Goal: Transaction & Acquisition: Obtain resource

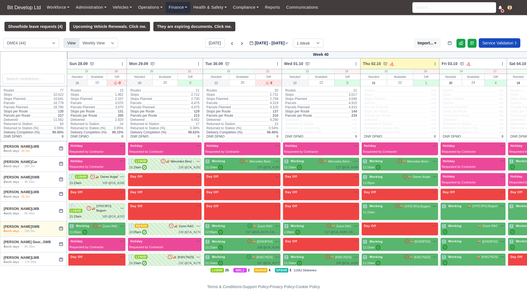
click at [187, 9] on link "Finance" at bounding box center [178, 7] width 25 height 11
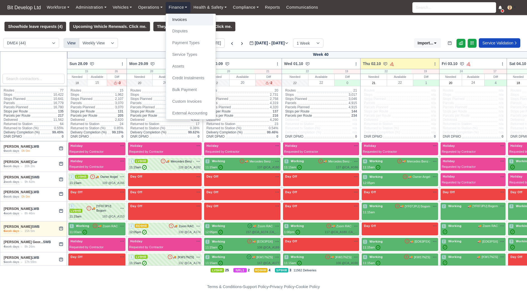
click at [187, 21] on link "Invoices" at bounding box center [190, 20] width 45 height 12
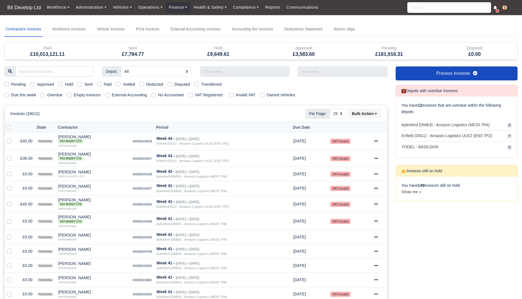
select select "25"
click at [25, 94] on label "Due this week" at bounding box center [23, 95] width 25 height 6
click at [9, 94] on input "Due this week" at bounding box center [6, 94] width 4 height 4
checkbox input "true"
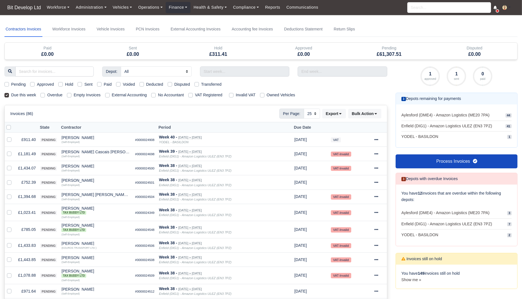
click at [25, 94] on label "Due this week" at bounding box center [23, 95] width 25 height 6
click at [9, 94] on input "Due this week" at bounding box center [6, 94] width 4 height 4
checkbox input "false"
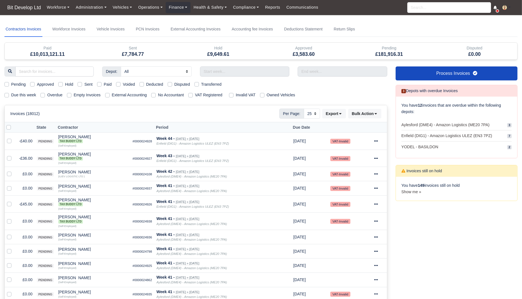
click at [265, 76] on div "Depot: All Aylesford (DME4) - Amazon Logistics (ME20 7PA) Enfield (DIG1) - Amaz…" at bounding box center [195, 302] width 391 height 473
click at [265, 72] on input "text" at bounding box center [244, 71] width 89 height 10
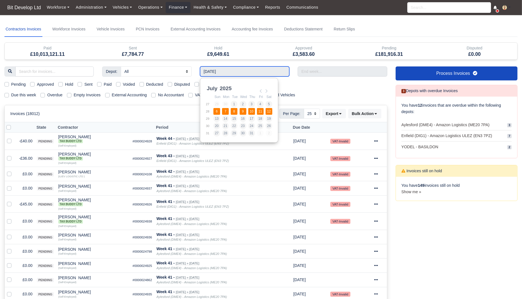
type input "[DATE] - [DATE]"
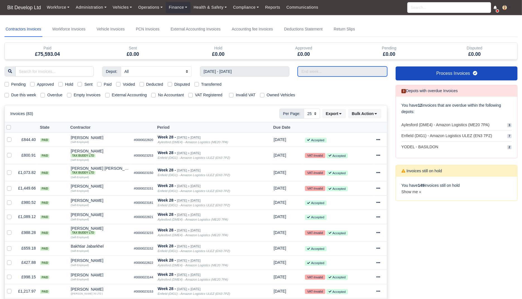
click at [320, 72] on input "text" at bounding box center [342, 71] width 89 height 10
type input "[DATE] - [DATE]"
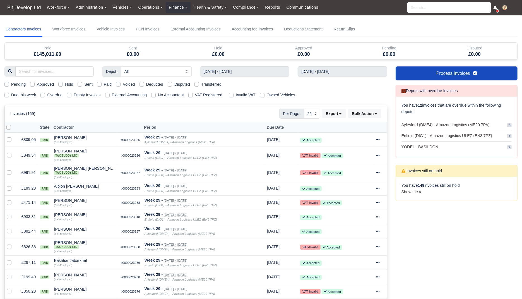
click at [110, 82] on label "Paid" at bounding box center [108, 84] width 8 height 6
click at [102, 82] on input "Paid" at bounding box center [99, 83] width 4 height 4
checkbox input "true"
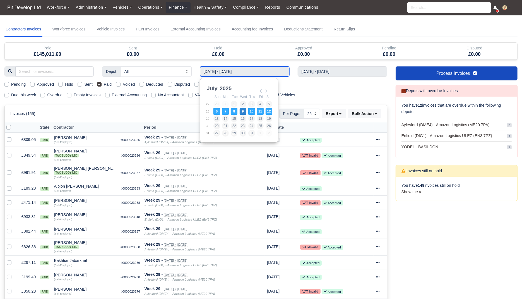
click at [243, 74] on input "[DATE] - [DATE]" at bounding box center [244, 71] width 89 height 10
click at [268, 71] on input "[DATE] - [DATE]" at bounding box center [244, 71] width 89 height 10
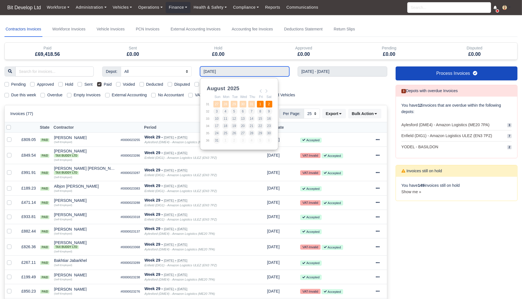
type input "[DATE] - [DATE]"
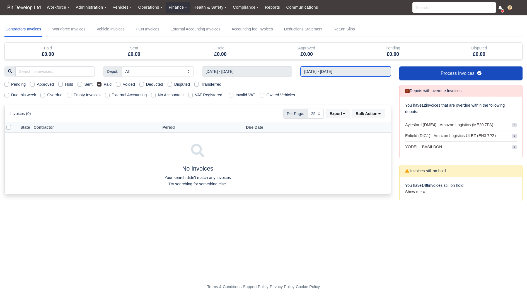
click at [316, 74] on input "[DATE] - [DATE]" at bounding box center [346, 71] width 90 height 10
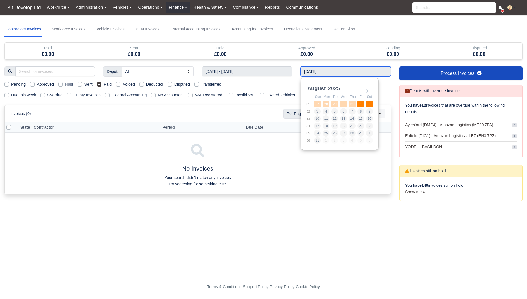
type input "[DATE] - [DATE]"
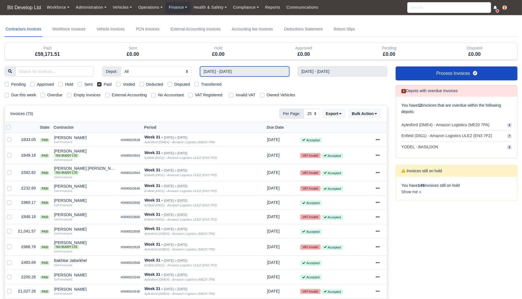
click at [255, 73] on input "[DATE] - [DATE]" at bounding box center [244, 71] width 89 height 10
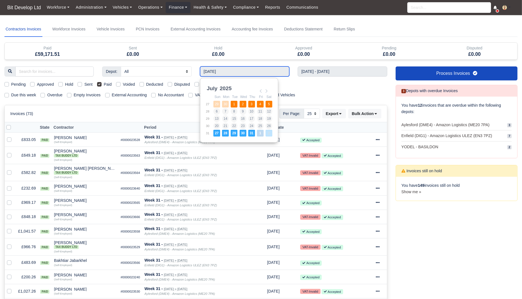
type input "[DATE] - [DATE]"
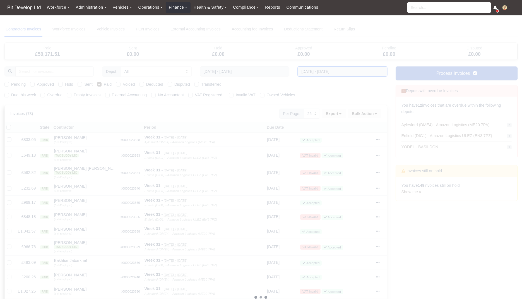
click at [340, 70] on input "[DATE] - [DATE]" at bounding box center [342, 71] width 89 height 10
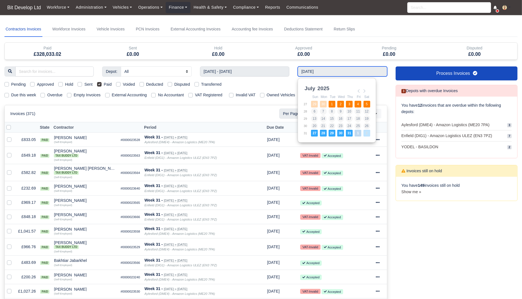
type input "[DATE] - [DATE]"
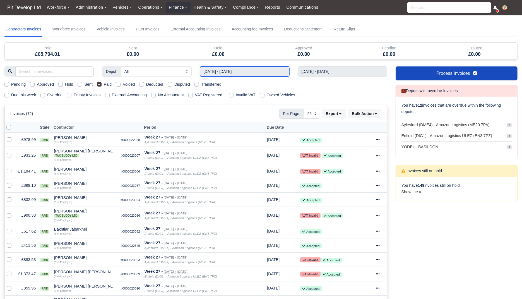
click at [275, 74] on input "[DATE] - [DATE]" at bounding box center [244, 71] width 89 height 10
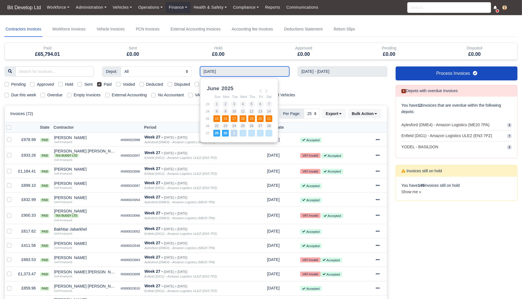
type input "[DATE] - [DATE]"
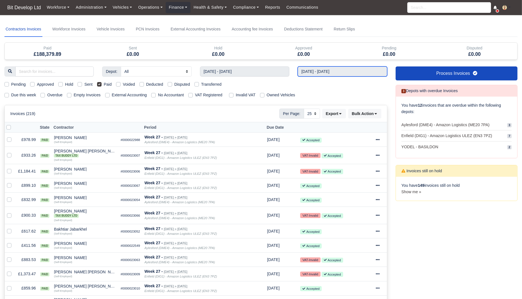
click at [327, 72] on input "[DATE] - [DATE]" at bounding box center [342, 71] width 89 height 10
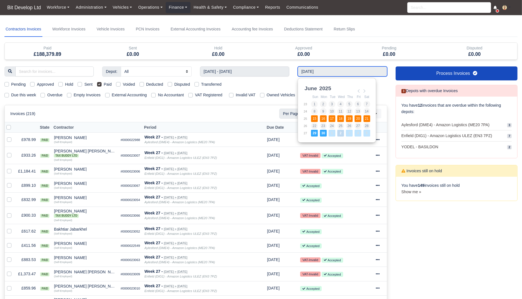
type input "[DATE] - [DATE]"
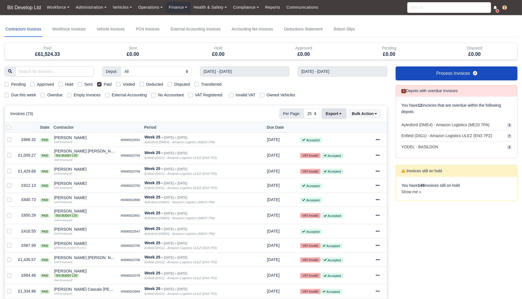
click at [342, 112] on button "Export" at bounding box center [334, 113] width 24 height 9
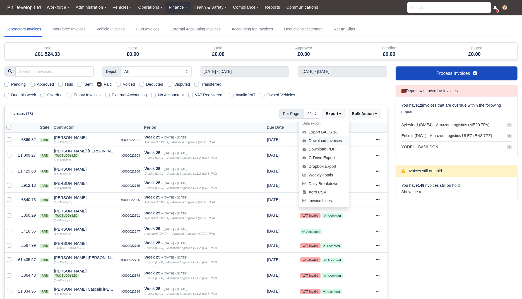
click at [334, 140] on div "Download Invoices" at bounding box center [324, 140] width 50 height 9
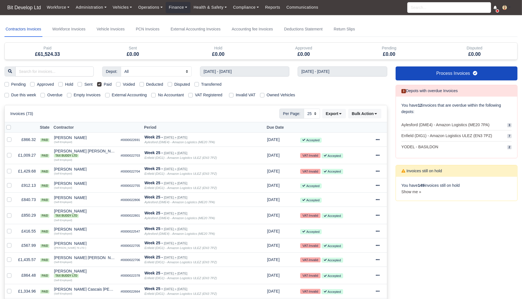
click at [138, 95] on label "External Accounting" at bounding box center [129, 95] width 35 height 6
click at [110, 95] on input "External Accounting" at bounding box center [107, 94] width 4 height 4
checkbox input "true"
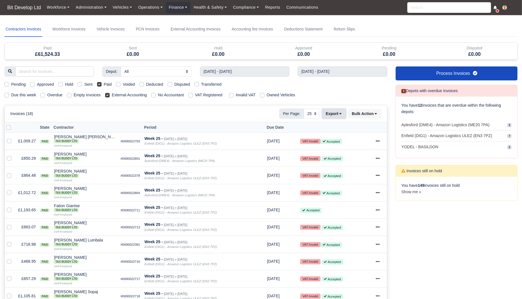
click at [341, 117] on button "Export" at bounding box center [334, 113] width 24 height 9
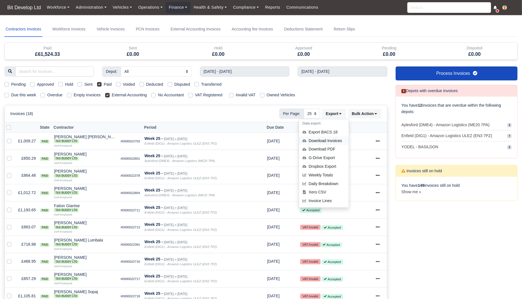
click at [335, 142] on div "Download Invoices" at bounding box center [324, 140] width 50 height 9
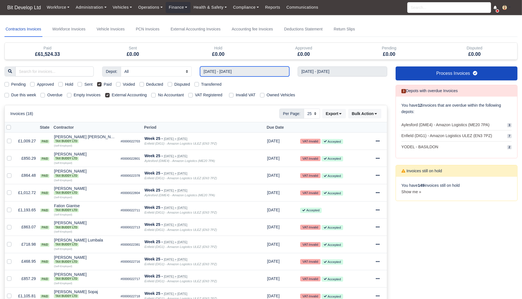
click at [269, 68] on input "[DATE] - [DATE]" at bounding box center [244, 71] width 89 height 10
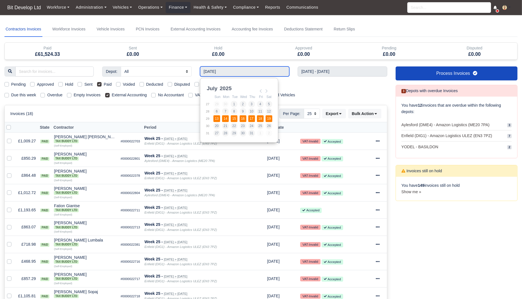
type input "[DATE] - [DATE]"
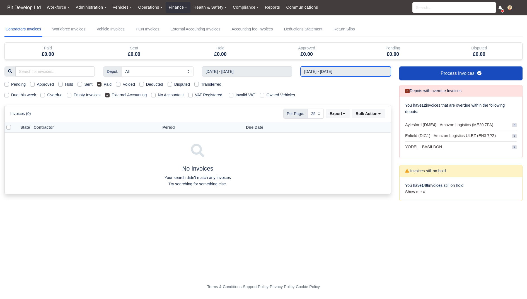
click at [320, 72] on input "[DATE] - [DATE]" at bounding box center [346, 71] width 90 height 10
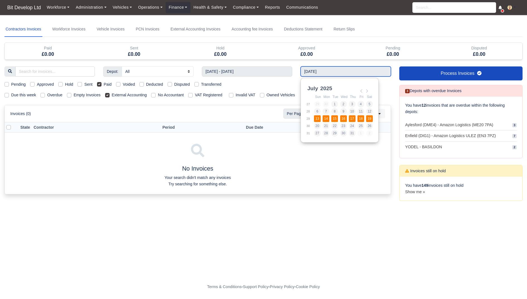
type input "[DATE] - [DATE]"
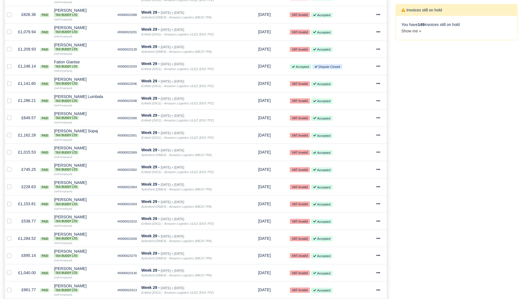
scroll to position [60, 0]
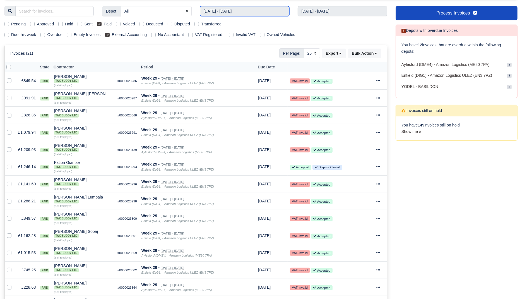
click at [258, 10] on input "[DATE] - [DATE]" at bounding box center [244, 11] width 89 height 10
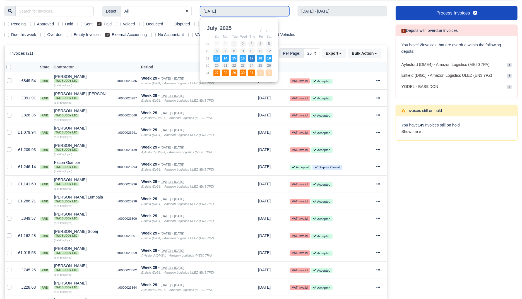
type input "[DATE] - [DATE]"
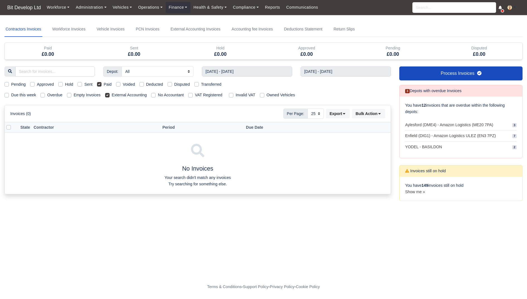
click at [325, 76] on div "Depot: All Aylesford (DME4) - Amazon Logistics (ME20 7PA) Enfield (DIG1) - Amaz…" at bounding box center [197, 136] width 395 height 141
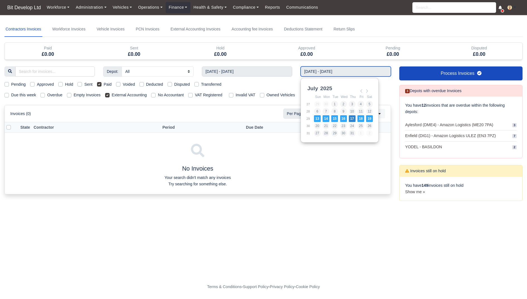
click at [327, 73] on input "[DATE] - [DATE]" at bounding box center [346, 71] width 90 height 10
type input "[DATE] - [DATE]"
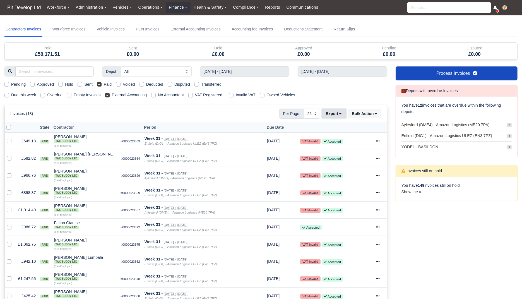
click at [341, 117] on button "Export" at bounding box center [334, 113] width 24 height 9
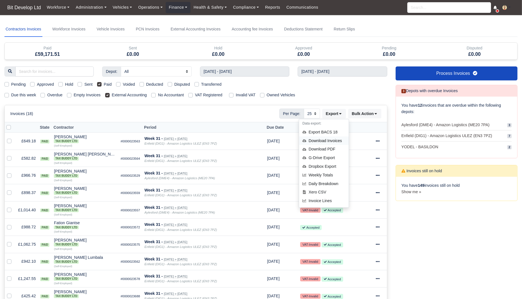
click at [335, 138] on div "Download Invoices" at bounding box center [324, 140] width 50 height 9
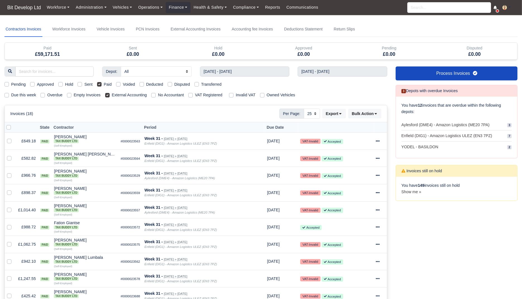
click at [289, 77] on div "Depot: All Aylesford (DME4) - Amazon Logistics (ME20 7PA) Enfield (DIG1) - Amaz…" at bounding box center [195, 257] width 391 height 382
click at [275, 76] on div "Depot: All Aylesford (DME4) - Amazon Logistics (ME20 7PA) Enfield (DIG1) - Amaz…" at bounding box center [195, 257] width 391 height 382
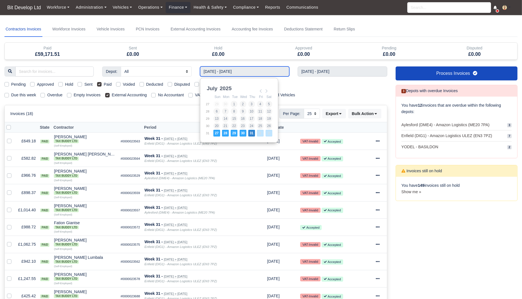
click at [267, 72] on input "[DATE] - [DATE]" at bounding box center [244, 71] width 89 height 10
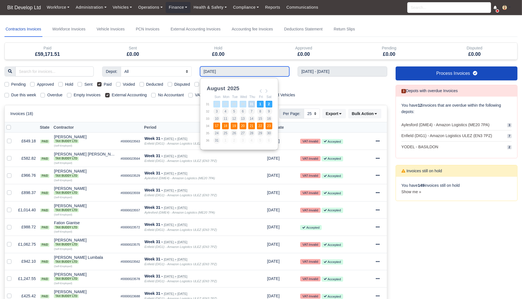
type input "[DATE] - [DATE]"
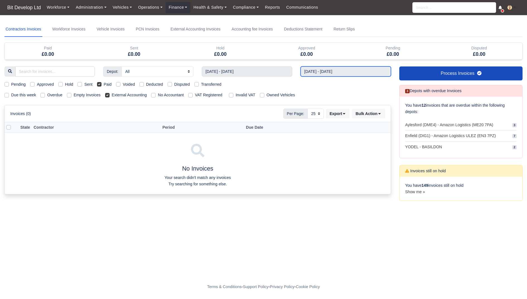
click at [328, 68] on input "[DATE] - [DATE]" at bounding box center [346, 71] width 90 height 10
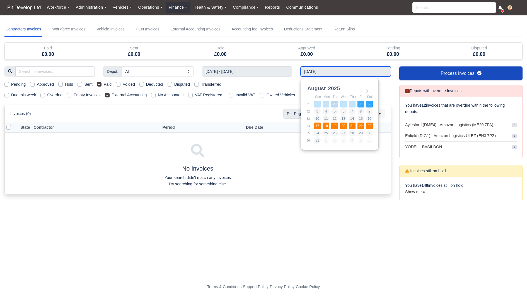
type input "[DATE] - [DATE]"
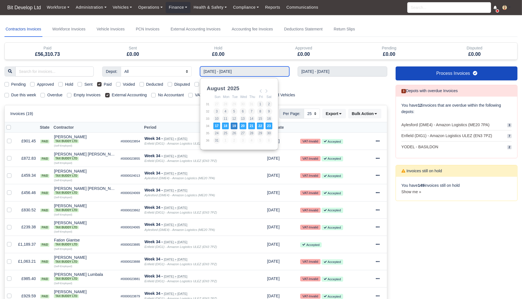
click at [268, 73] on input "[DATE] - [DATE]" at bounding box center [244, 71] width 89 height 10
type input "[DATE] - [DATE]"
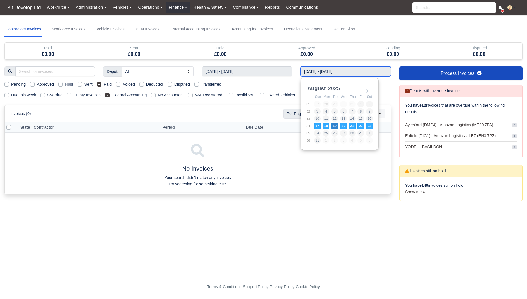
click at [337, 72] on input "[DATE] - [DATE]" at bounding box center [346, 71] width 90 height 10
type input "[DATE] - [DATE]"
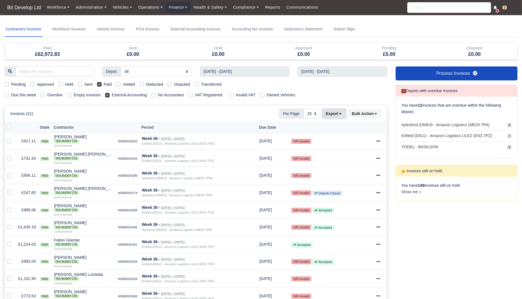
click at [339, 113] on icon at bounding box center [340, 113] width 2 height 1
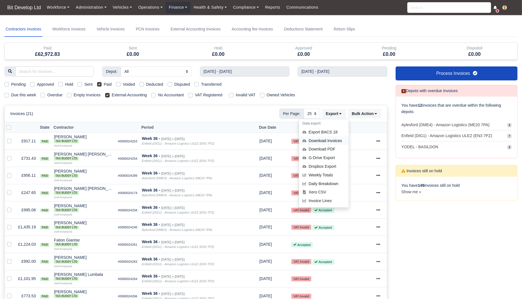
click at [334, 140] on div "Download Invoices" at bounding box center [324, 140] width 50 height 9
